Goal: Task Accomplishment & Management: Use online tool/utility

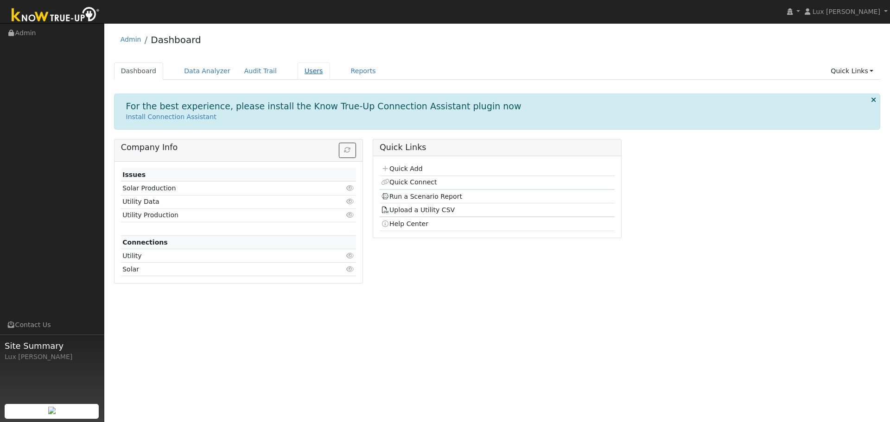
drag, startPoint x: 301, startPoint y: 72, endPoint x: 309, endPoint y: 76, distance: 9.3
click at [301, 72] on link "Users" at bounding box center [314, 71] width 32 height 17
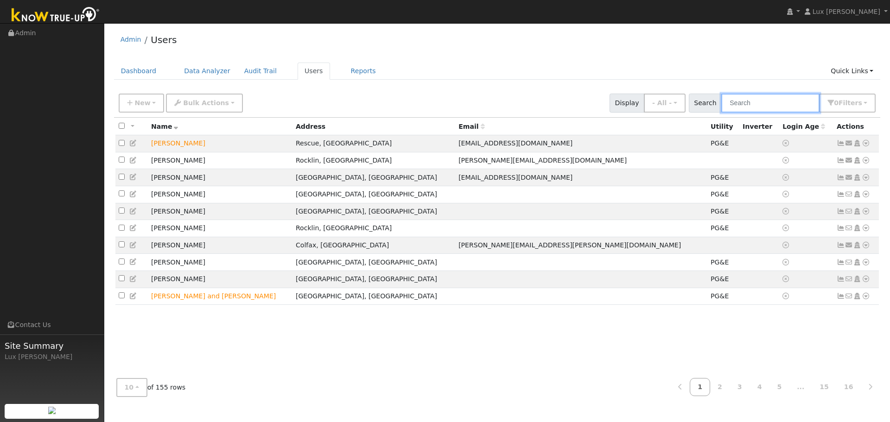
click at [753, 102] on input "text" at bounding box center [770, 103] width 98 height 19
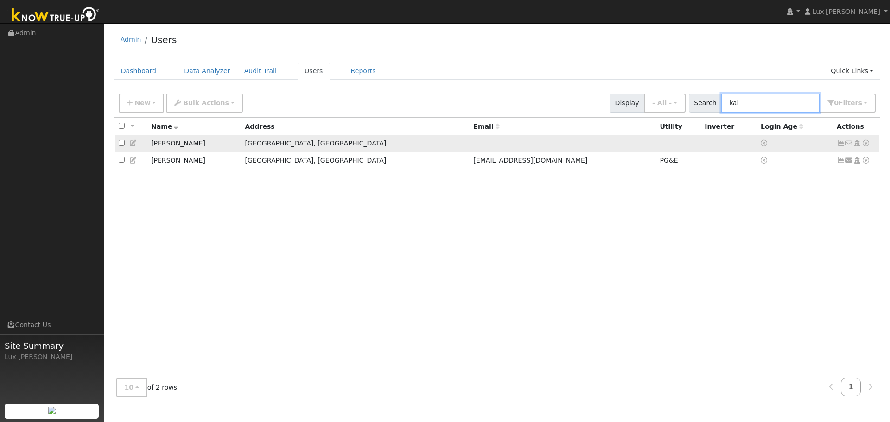
type input "kai"
click at [865, 143] on icon at bounding box center [866, 143] width 8 height 6
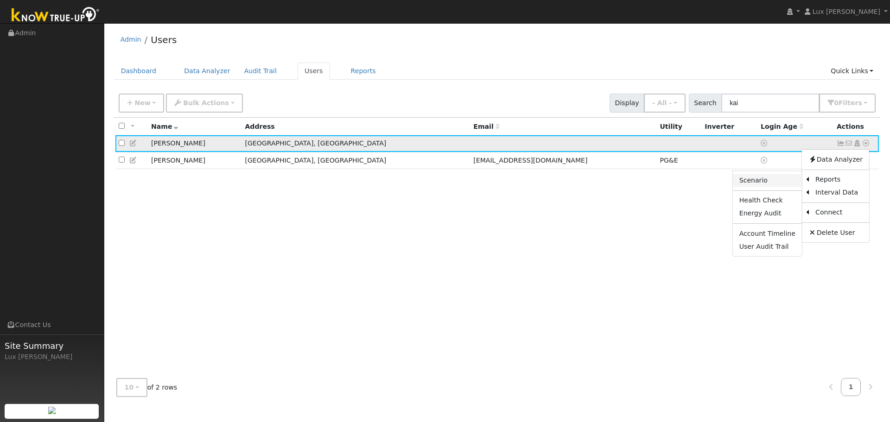
click at [771, 178] on link "Scenario" at bounding box center [767, 180] width 69 height 13
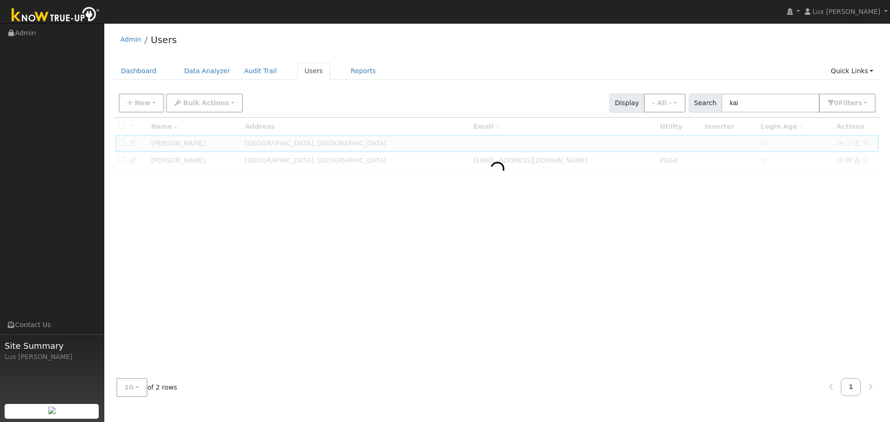
click at [806, 229] on div at bounding box center [497, 245] width 767 height 254
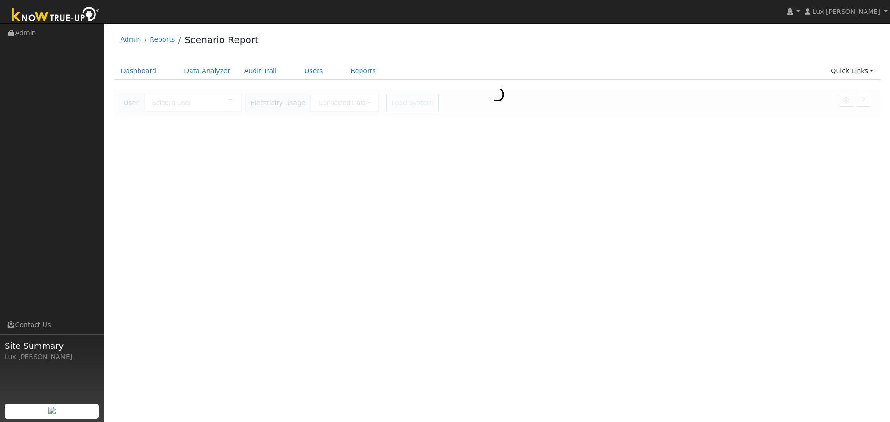
type input "[PERSON_NAME]"
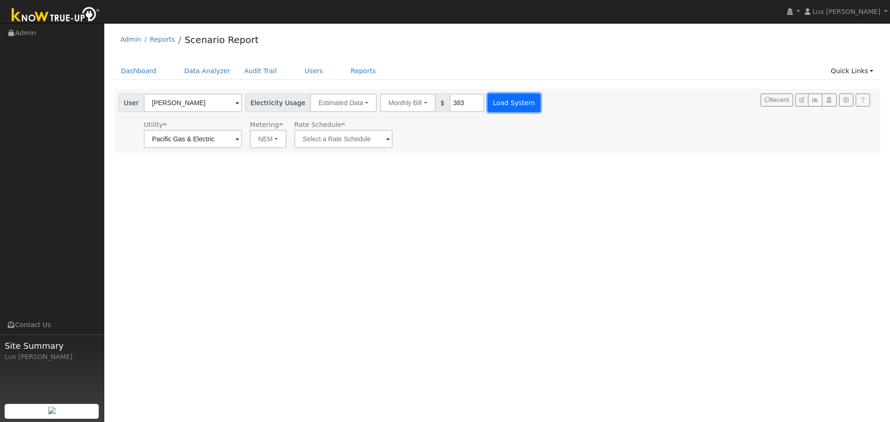
click at [502, 106] on button "Load System" at bounding box center [514, 103] width 53 height 19
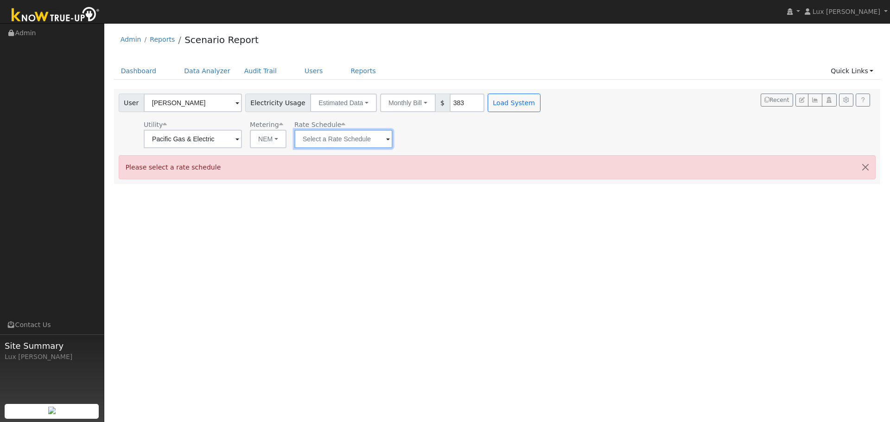
click at [242, 146] on input "text" at bounding box center [193, 139] width 98 height 19
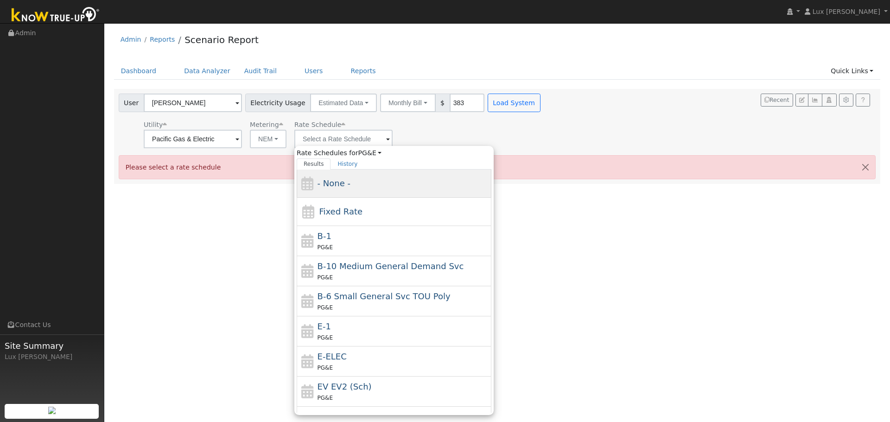
click at [351, 181] on div "- None -" at bounding box center [404, 183] width 172 height 13
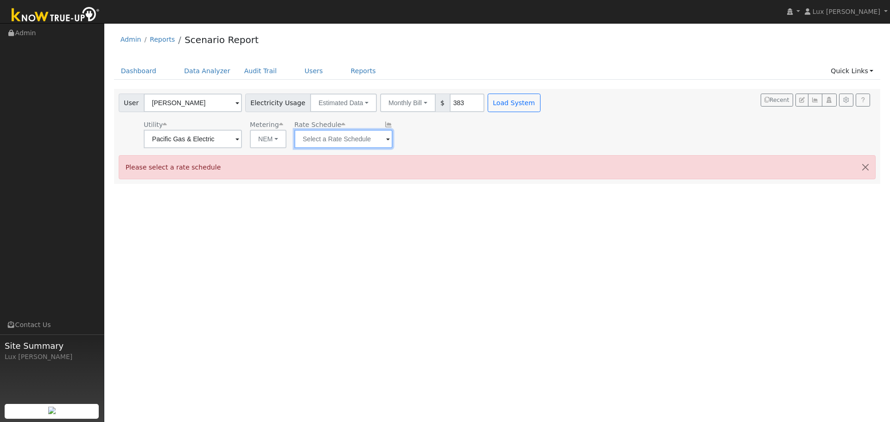
click at [242, 145] on input "text" at bounding box center [193, 139] width 98 height 19
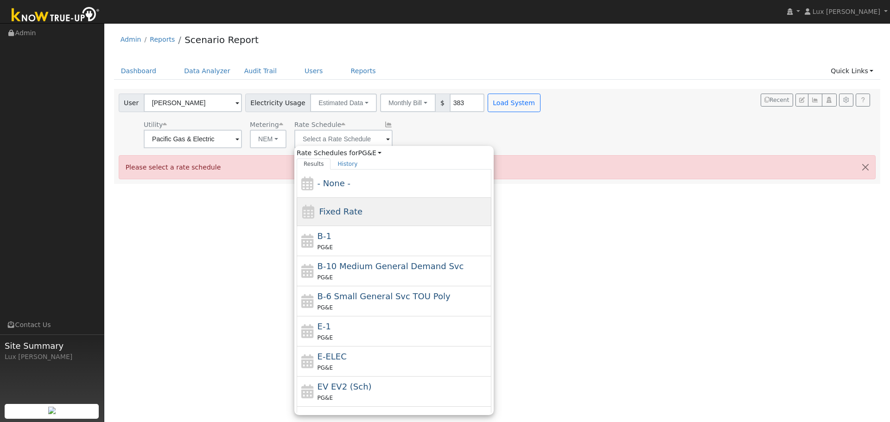
click at [350, 213] on span "Fixed Rate" at bounding box center [341, 212] width 44 height 10
type input "Fixed Rate"
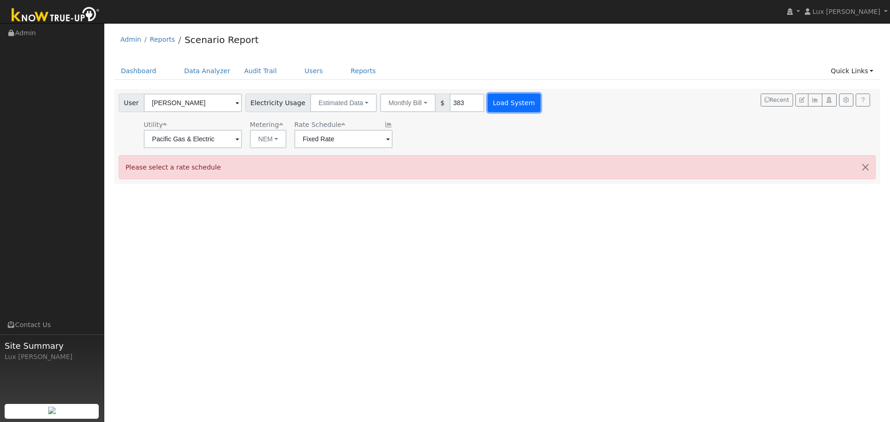
click at [499, 108] on button "Load System" at bounding box center [514, 103] width 53 height 19
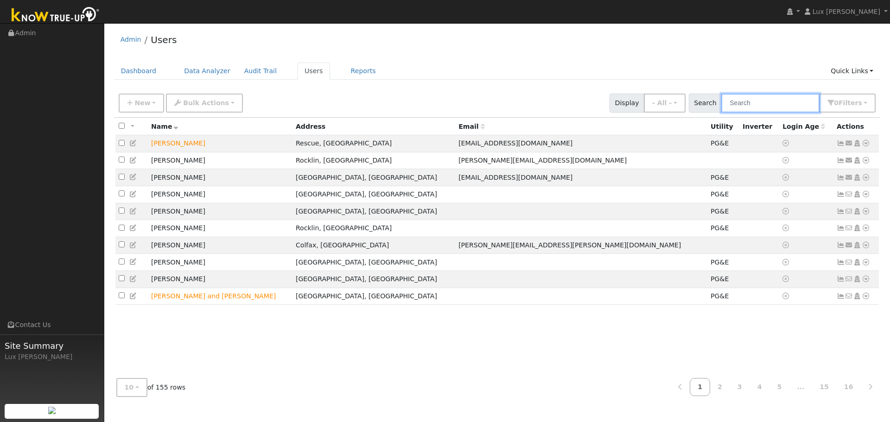
click at [772, 102] on input "text" at bounding box center [770, 103] width 98 height 19
type input "kai"
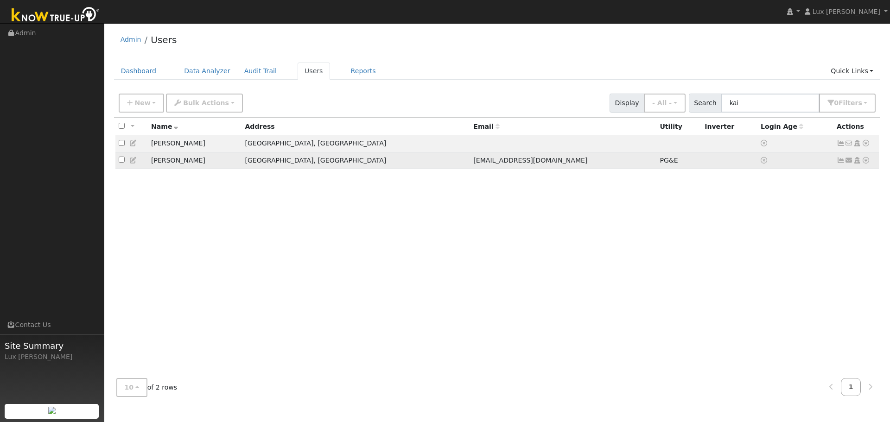
click at [868, 162] on icon at bounding box center [866, 160] width 8 height 6
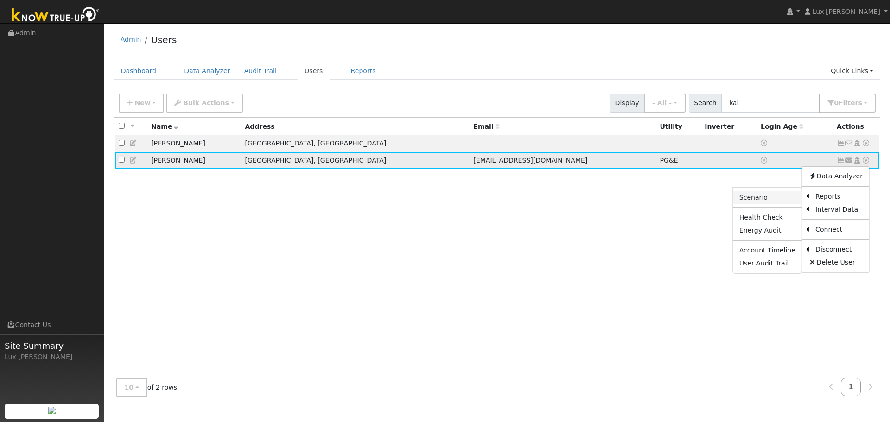
click at [775, 195] on link "Scenario" at bounding box center [767, 197] width 69 height 13
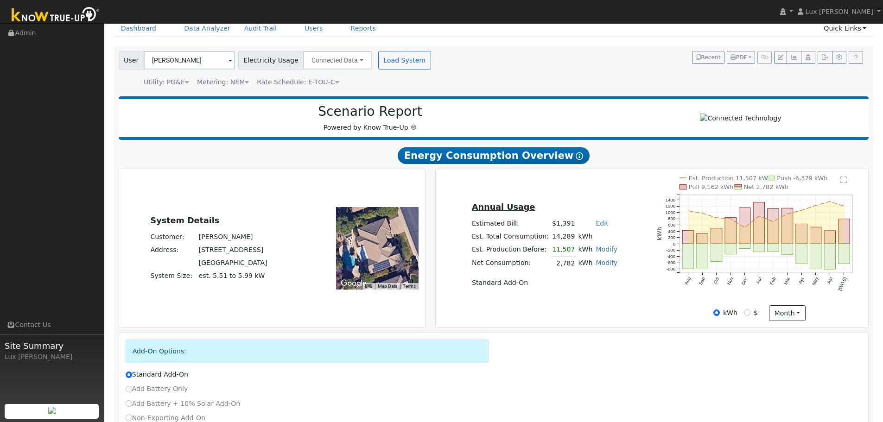
scroll to position [46, 0]
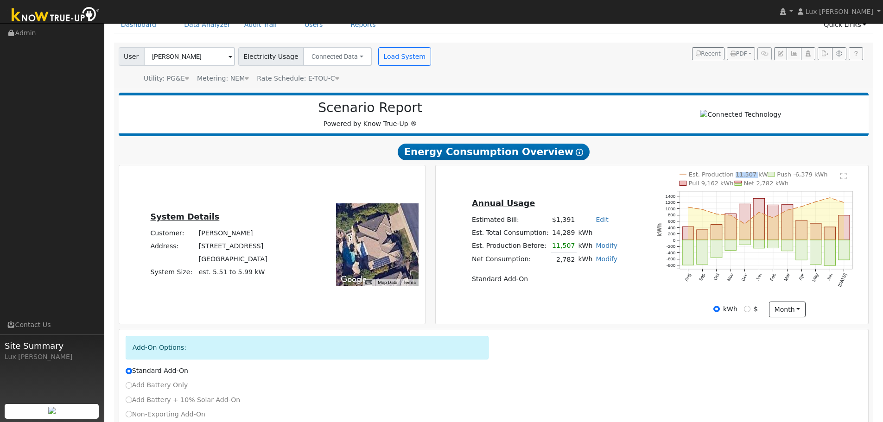
drag, startPoint x: 749, startPoint y: 178, endPoint x: 731, endPoint y: 182, distance: 18.0
click at [731, 178] on text "Est. Production 11,507 kWh" at bounding box center [730, 174] width 83 height 7
copy text "11,507"
click at [749, 178] on text "Est. Production 11,507 kWh" at bounding box center [730, 174] width 83 height 7
drag, startPoint x: 730, startPoint y: 187, endPoint x: 701, endPoint y: 191, distance: 28.9
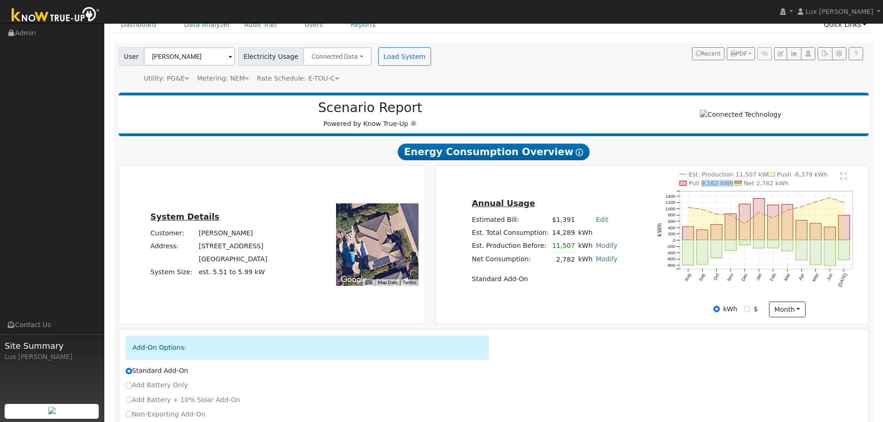
click at [701, 191] on icon "Est. Production 11,507 kWh Push -6,379 kWh Pull 9,162 kWh Net 2,782 kWh Aug Sep…" at bounding box center [759, 239] width 205 height 134
copy text "9,162 kWh"
